Goal: Find specific page/section: Find specific page/section

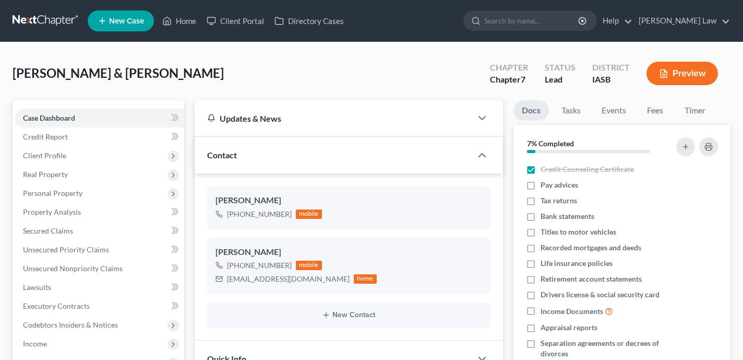
select select "0"
click at [184, 22] on link "Home" at bounding box center [179, 20] width 44 height 19
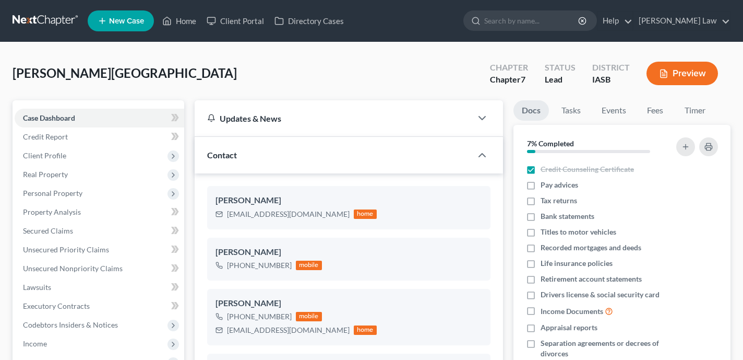
select select "0"
drag, startPoint x: 183, startPoint y: 27, endPoint x: 314, endPoint y: 61, distance: 135.8
click at [183, 27] on link "Home" at bounding box center [179, 20] width 44 height 19
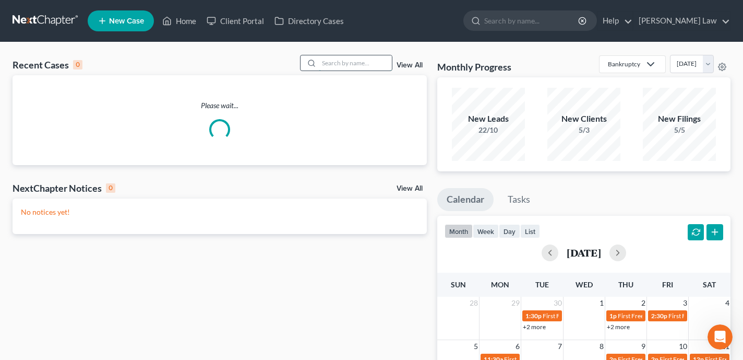
click at [347, 65] on input "search" at bounding box center [355, 62] width 73 height 15
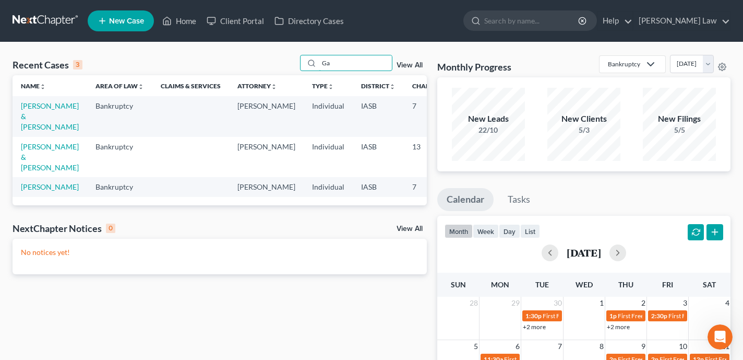
type input "G"
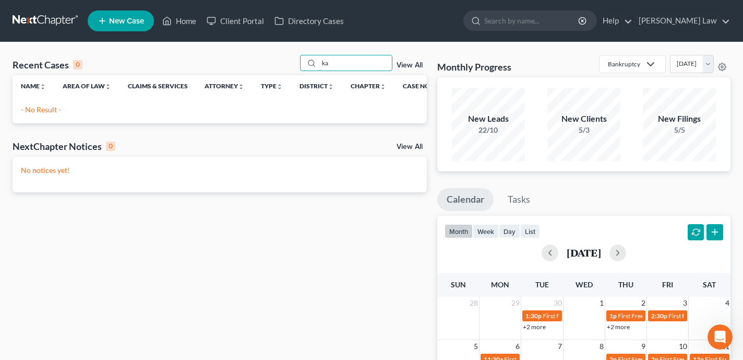
type input "k"
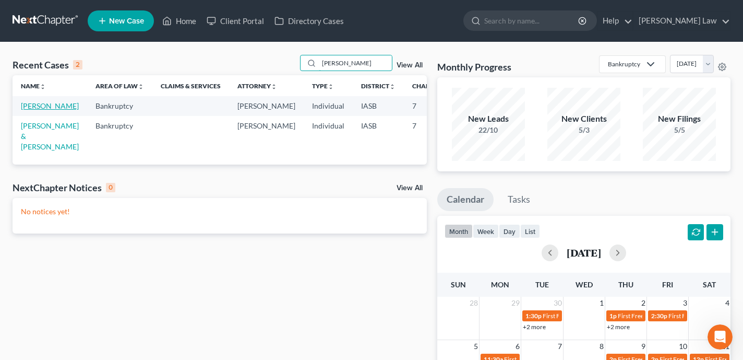
type input "[PERSON_NAME]"
click at [22, 110] on link "[PERSON_NAME]" at bounding box center [50, 105] width 58 height 9
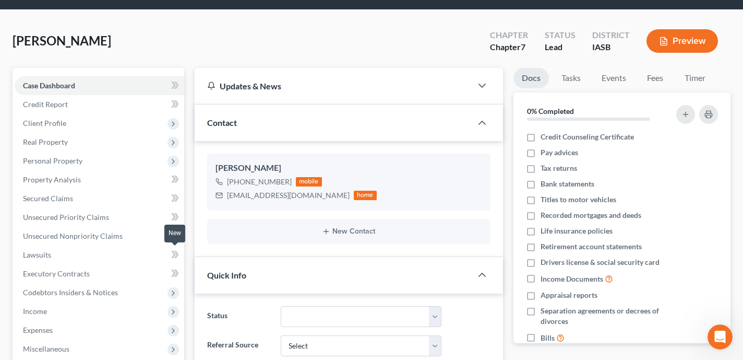
scroll to position [33, 0]
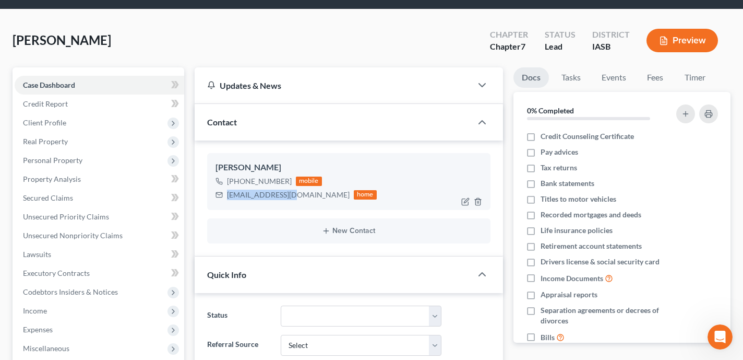
drag, startPoint x: 294, startPoint y: 197, endPoint x: 229, endPoint y: 196, distance: 65.8
click at [229, 196] on div "[EMAIL_ADDRESS][DOMAIN_NAME]" at bounding box center [288, 194] width 123 height 10
copy div "[EMAIL_ADDRESS][DOMAIN_NAME]"
